Goal: Check status: Check status

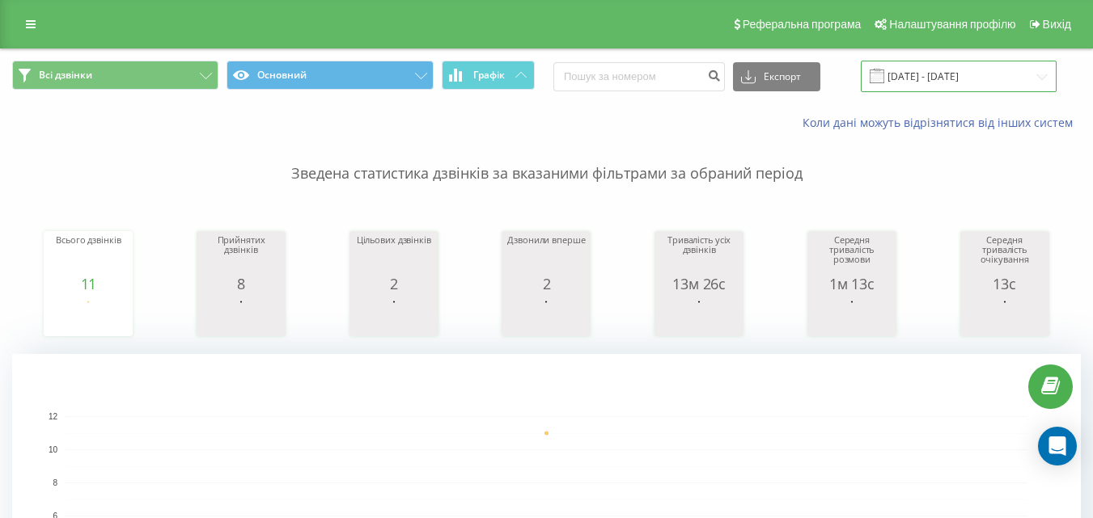
click at [970, 74] on input "[DATE] - [DATE]" at bounding box center [959, 77] width 196 height 32
click at [975, 84] on input "[DATE] - [DATE]" at bounding box center [959, 77] width 196 height 32
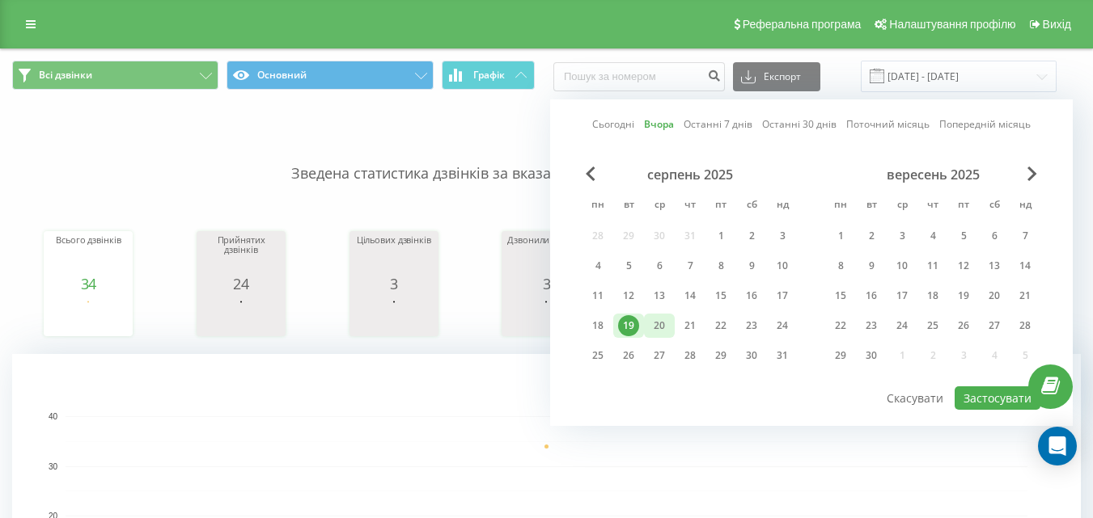
click at [657, 336] on div "20" at bounding box center [659, 325] width 21 height 21
click at [975, 397] on button "Застосувати" at bounding box center [997, 398] width 86 height 23
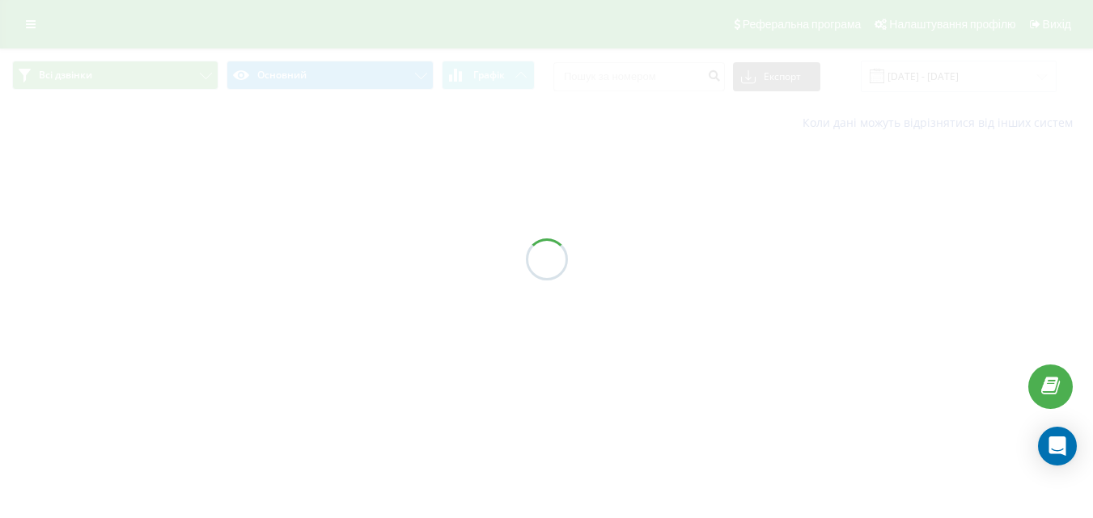
type input "20.08.2025 - 20.08.2025"
